Goal: Transaction & Acquisition: Purchase product/service

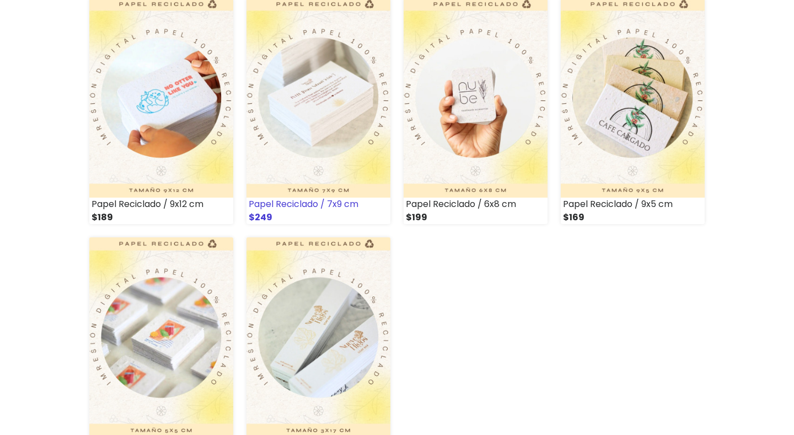
scroll to position [892, 0]
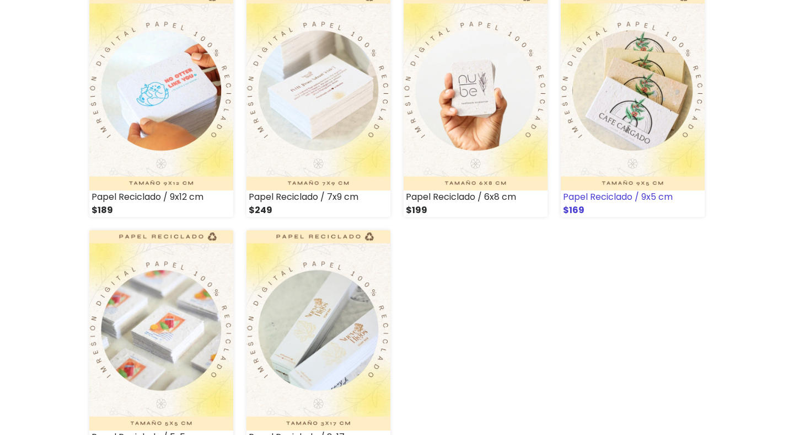
click at [648, 142] on img at bounding box center [633, 91] width 144 height 200
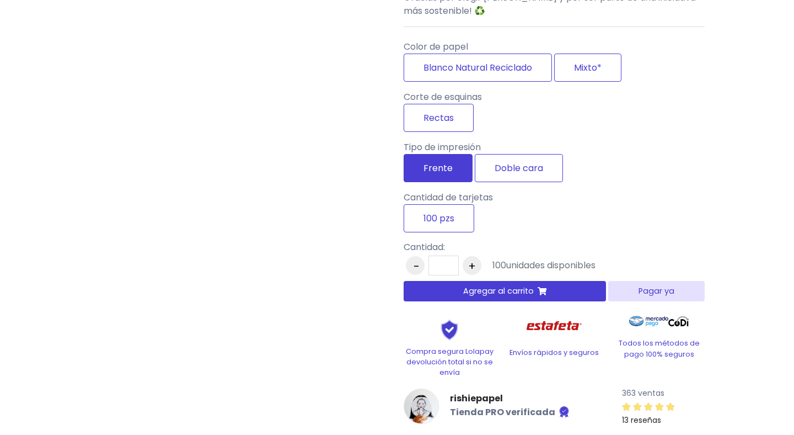
scroll to position [789, 0]
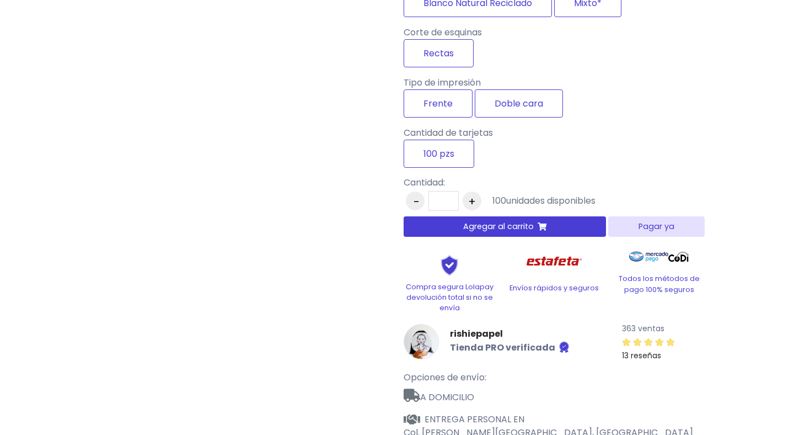
click at [461, 236] on button "Agregar al carrito" at bounding box center [505, 226] width 202 height 20
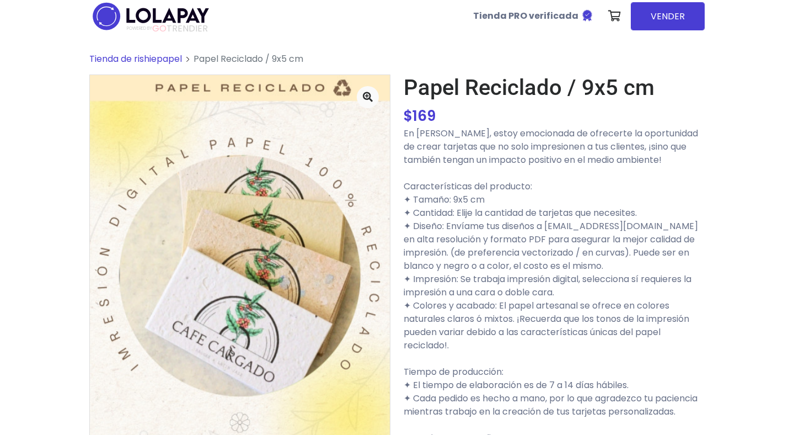
scroll to position [6, 0]
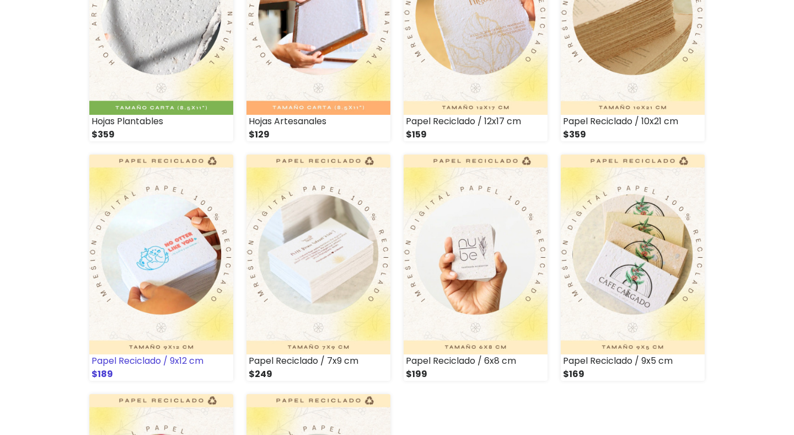
scroll to position [740, 0]
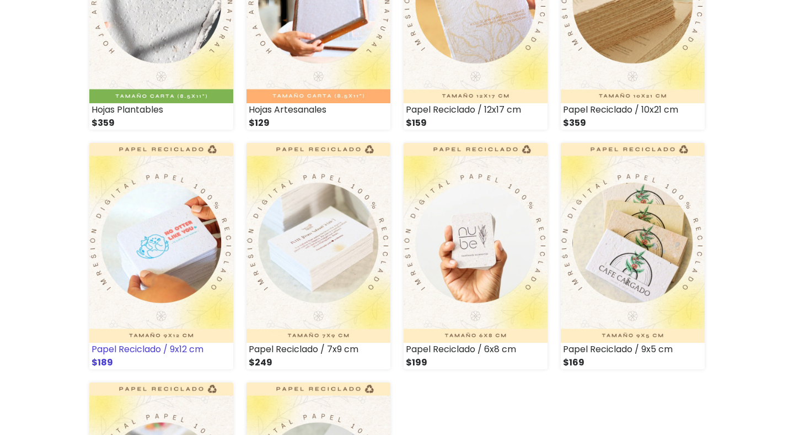
click at [157, 275] on img at bounding box center [161, 243] width 144 height 200
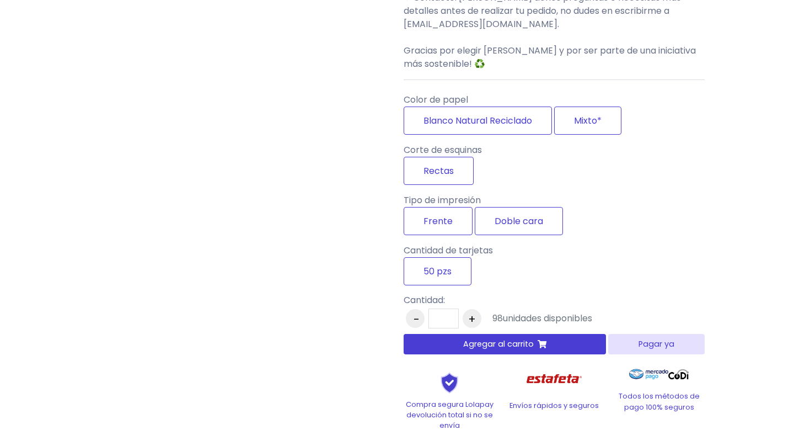
scroll to position [676, 0]
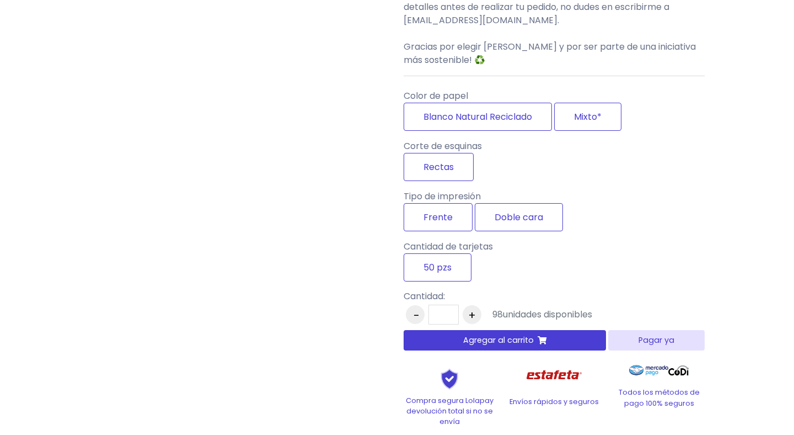
click at [489, 346] on span "Agregar al carrito" at bounding box center [498, 340] width 71 height 12
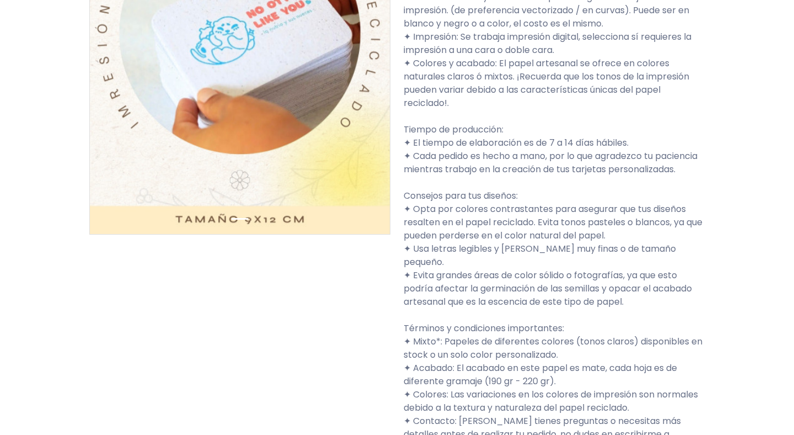
scroll to position [0, 0]
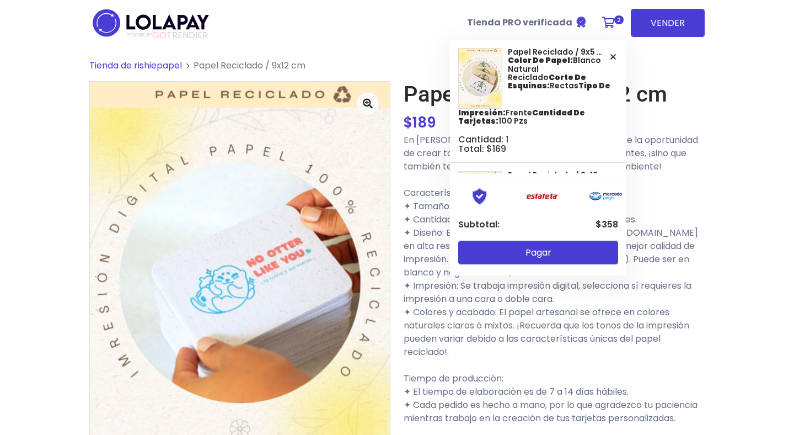
click at [618, 19] on span "2" at bounding box center [618, 19] width 9 height 9
